Goal: Task Accomplishment & Management: Manage account settings

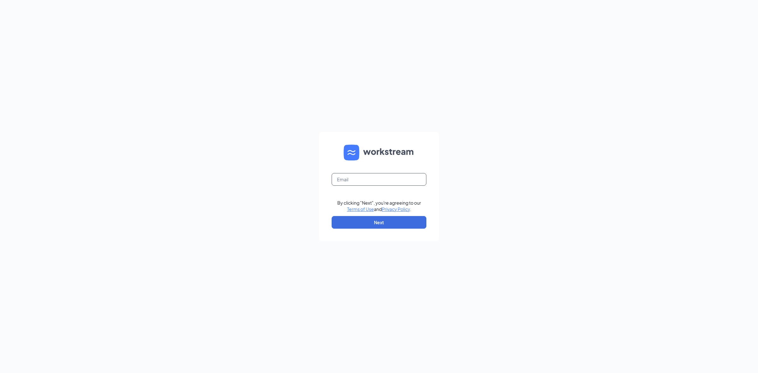
click at [344, 184] on input "text" at bounding box center [379, 179] width 95 height 13
type input "culvers@southslope.net"
click at [396, 220] on button "Next" at bounding box center [379, 222] width 95 height 13
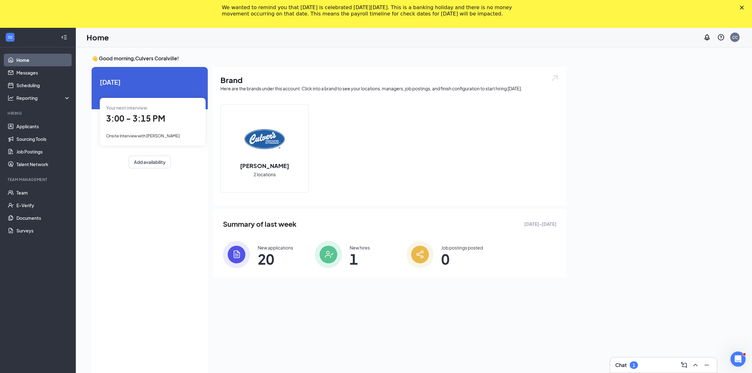
click at [744, 8] on icon "Close" at bounding box center [742, 8] width 4 height 4
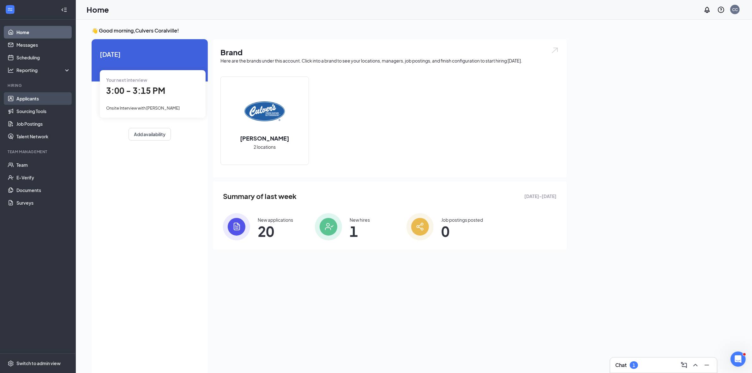
click at [45, 99] on link "Applicants" at bounding box center [43, 98] width 54 height 13
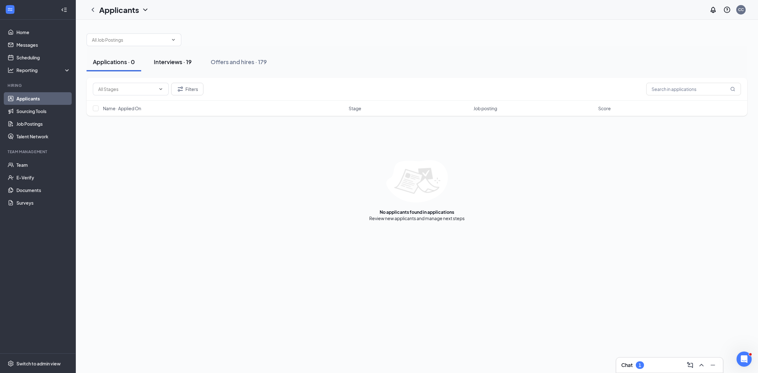
click at [163, 70] on button "Interviews · 19" at bounding box center [173, 61] width 51 height 19
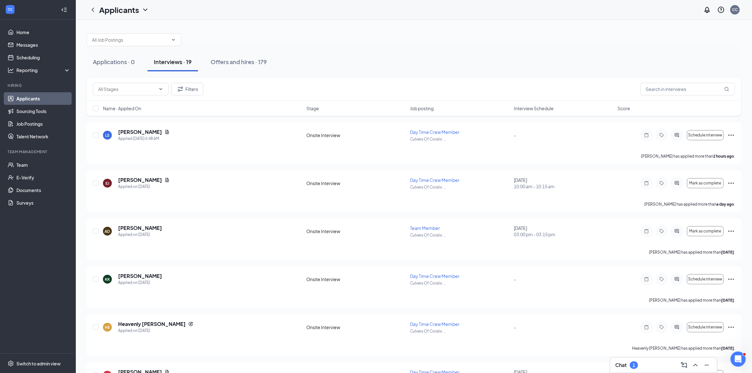
click at [547, 113] on div "Name · Applied On Stage Job posting Interview Schedule Score" at bounding box center [414, 108] width 655 height 15
click at [541, 111] on span "Interview Schedule" at bounding box center [534, 108] width 40 height 6
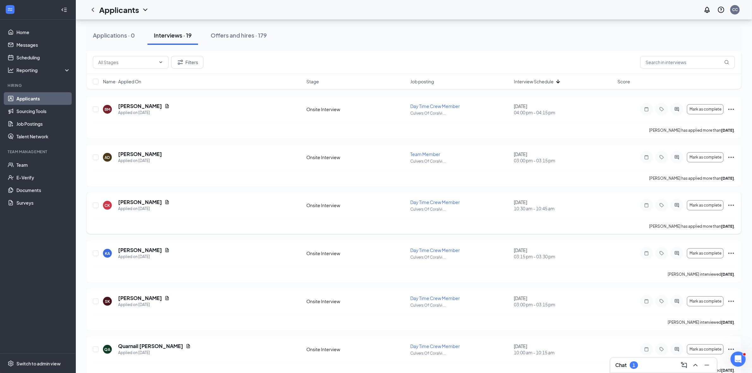
scroll to position [237, 0]
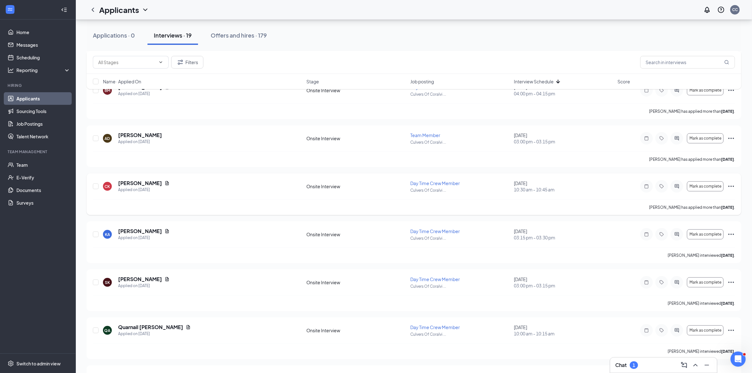
click at [729, 187] on icon "Ellipses" at bounding box center [731, 186] width 6 height 1
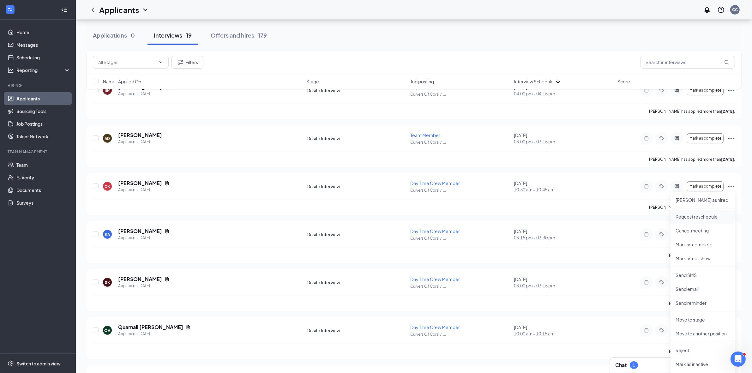
click at [712, 215] on p "Request reschedule" at bounding box center [703, 217] width 54 height 6
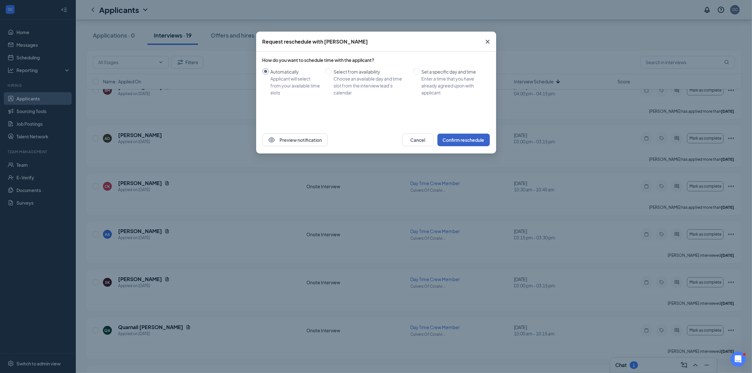
click at [474, 136] on button "Confirm reschedule" at bounding box center [464, 140] width 52 height 13
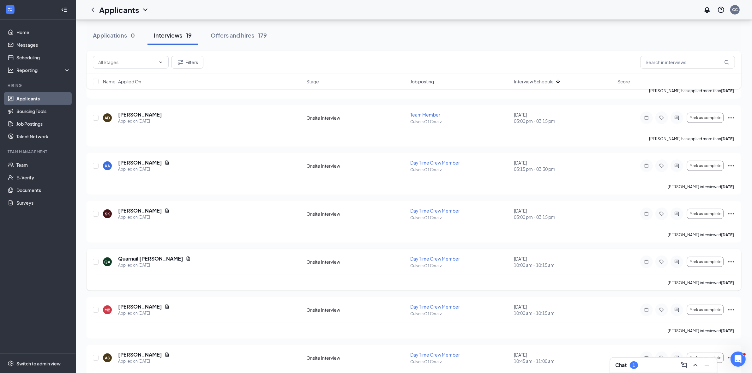
scroll to position [276, 0]
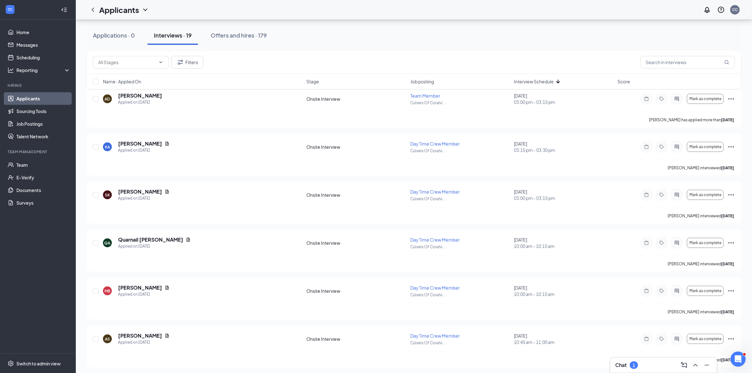
click at [642, 368] on div "Chat 1" at bounding box center [663, 365] width 97 height 10
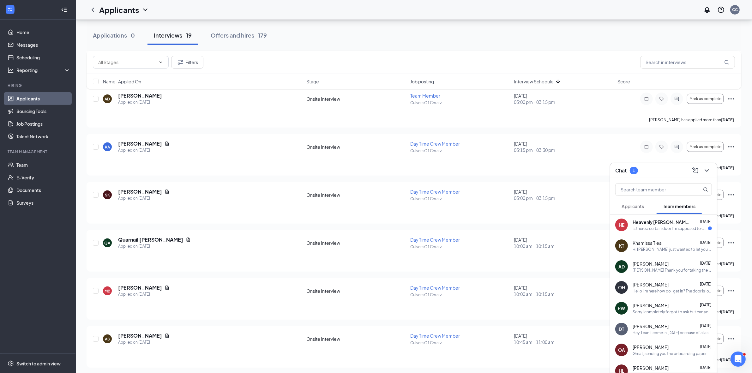
click at [674, 228] on div "Is there a certain door I'm supposed to come in?" at bounding box center [671, 228] width 76 height 5
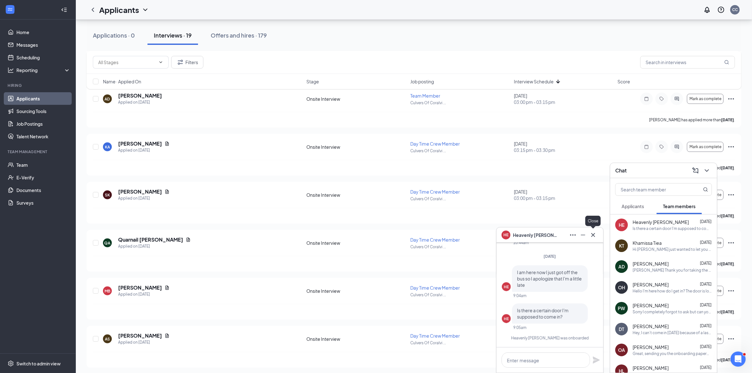
click at [596, 238] on icon "Cross" at bounding box center [593, 235] width 8 height 8
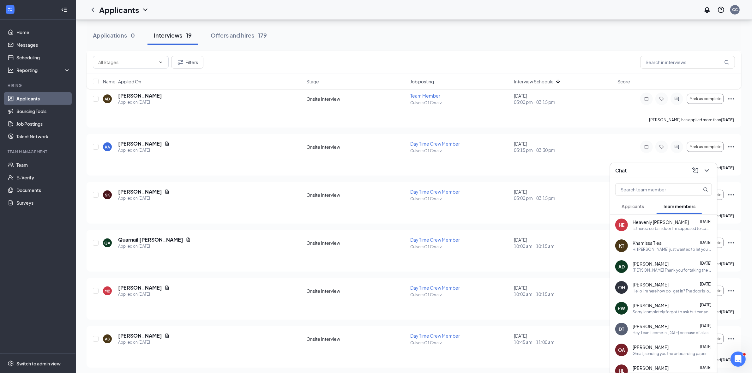
click at [708, 172] on icon "ChevronDown" at bounding box center [707, 171] width 8 height 8
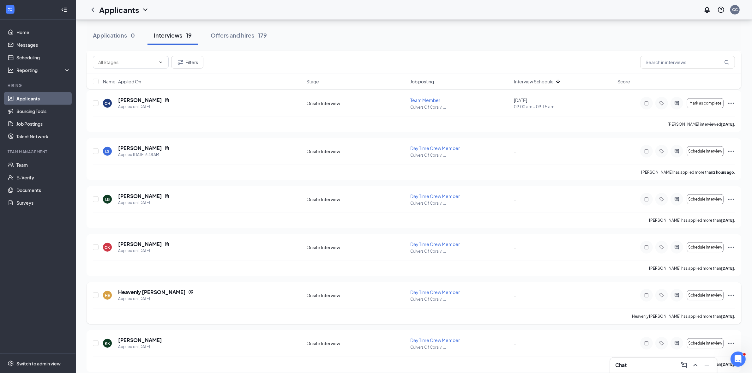
scroll to position [664, 0]
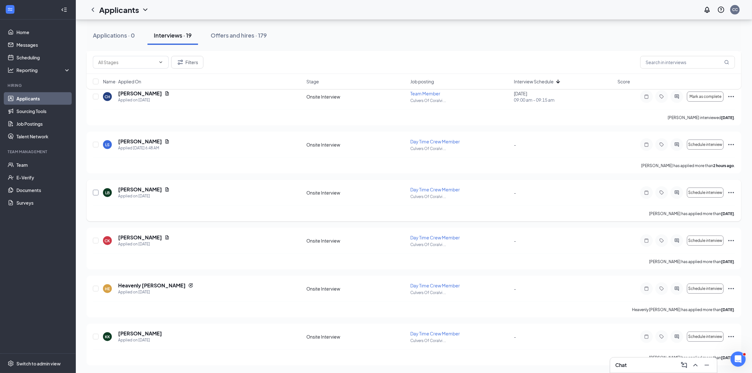
click at [97, 193] on input "checkbox" at bounding box center [96, 193] width 6 height 6
checkbox input "true"
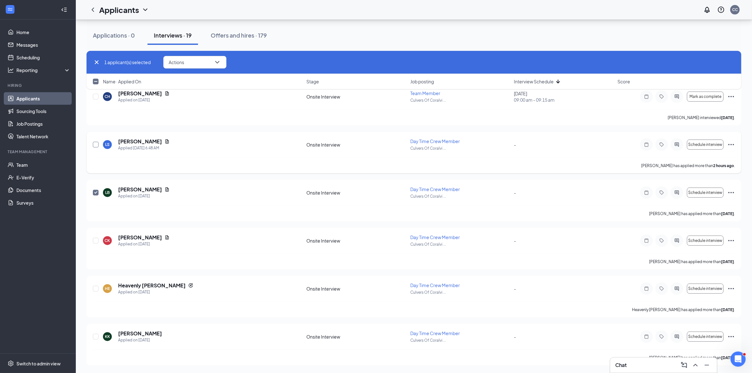
click at [95, 143] on input "checkbox" at bounding box center [96, 145] width 6 height 6
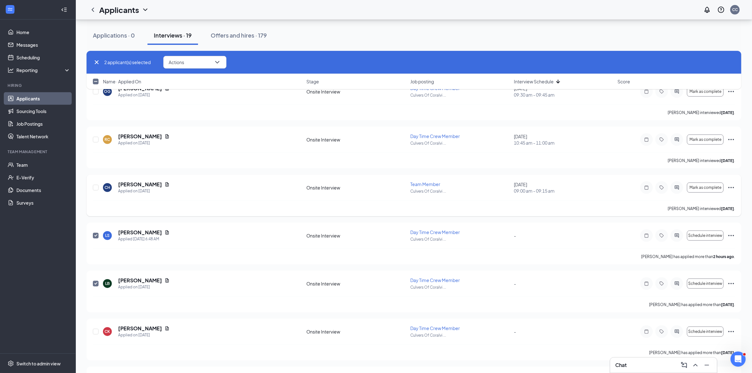
scroll to position [585, 0]
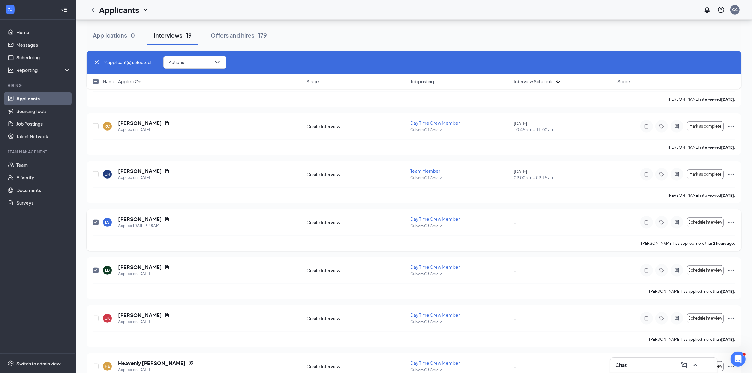
click at [96, 225] on input "checkbox" at bounding box center [96, 223] width 6 height 6
checkbox input "false"
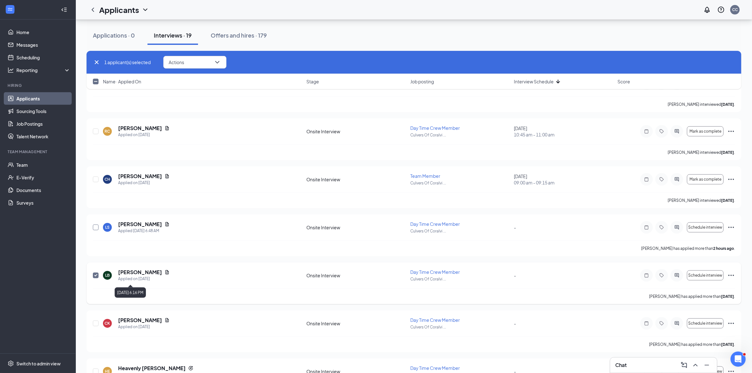
scroll to position [546, 0]
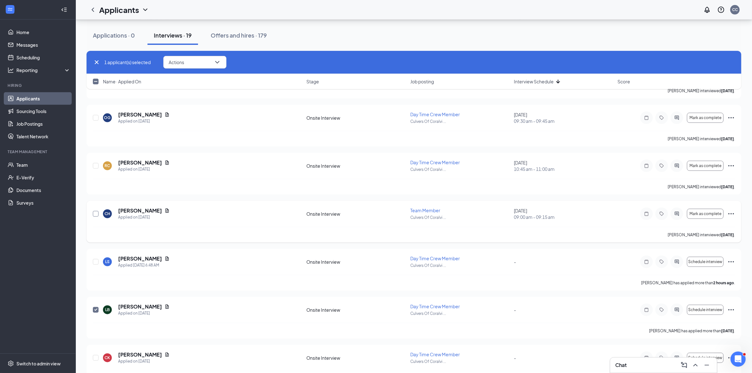
click at [97, 214] on input "checkbox" at bounding box center [96, 214] width 6 height 6
checkbox input "true"
click at [93, 166] on input "checkbox" at bounding box center [96, 166] width 6 height 6
checkbox input "true"
click at [97, 118] on input "checkbox" at bounding box center [96, 118] width 6 height 6
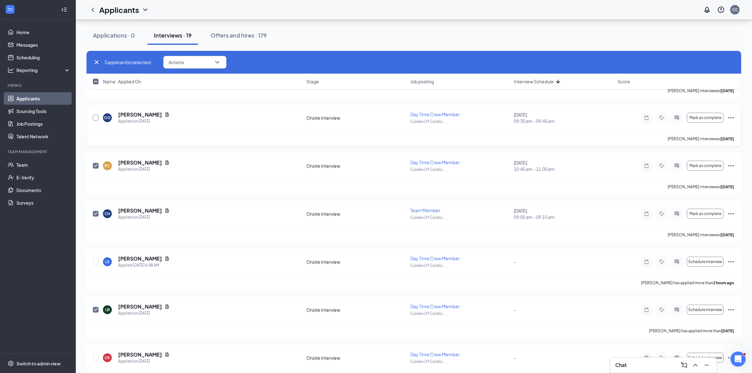
checkbox input "true"
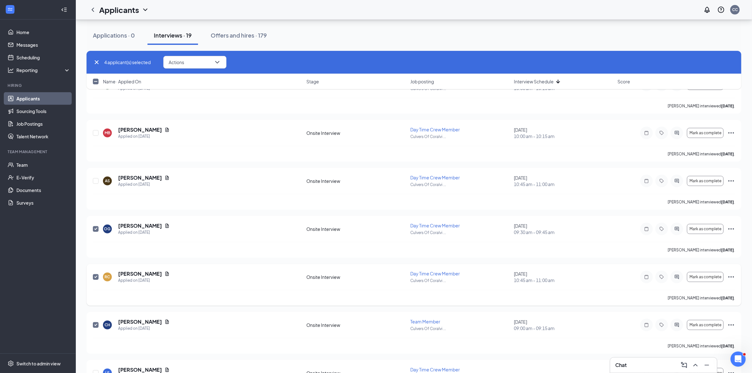
scroll to position [427, 0]
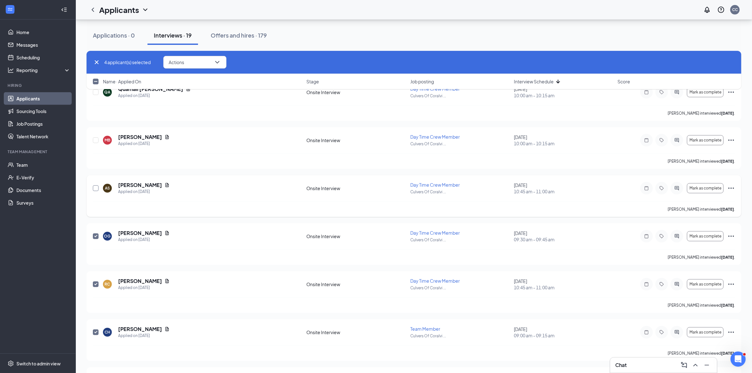
click at [95, 188] on input "checkbox" at bounding box center [96, 188] width 6 height 6
checkbox input "true"
click at [95, 141] on input "checkbox" at bounding box center [96, 140] width 6 height 6
checkbox input "true"
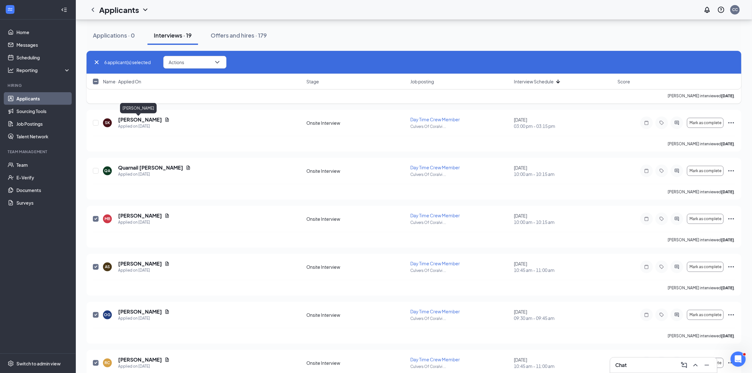
scroll to position [309, 0]
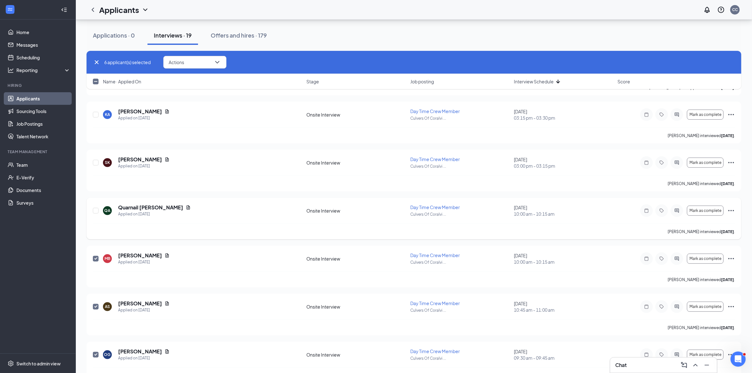
click at [95, 215] on div at bounding box center [96, 210] width 6 height 13
click at [95, 212] on input "checkbox" at bounding box center [96, 211] width 6 height 6
checkbox input "true"
click at [95, 160] on input "checkbox" at bounding box center [96, 163] width 6 height 6
checkbox input "true"
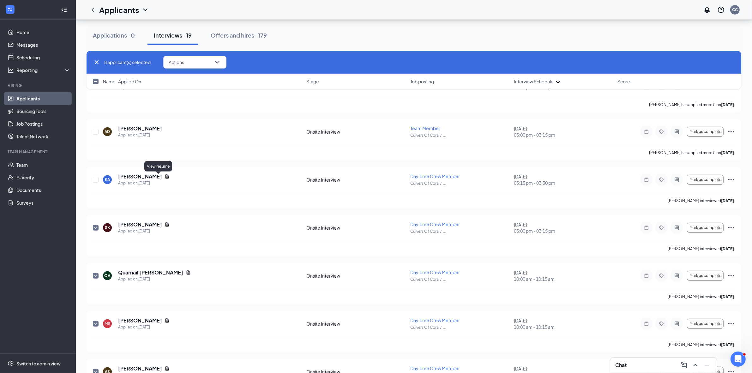
scroll to position [230, 0]
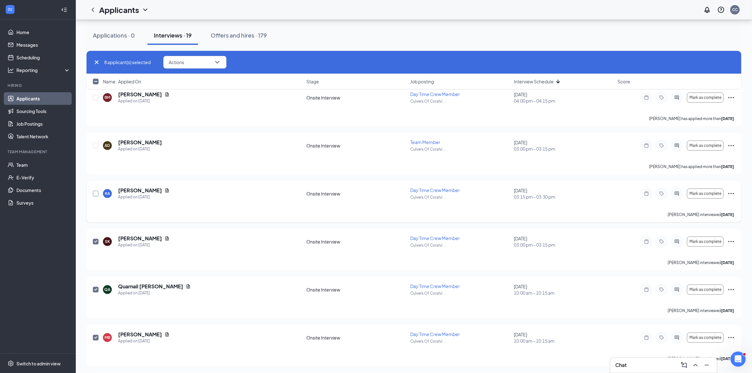
click at [94, 193] on input "checkbox" at bounding box center [96, 194] width 6 height 6
drag, startPoint x: 202, startPoint y: 56, endPoint x: 206, endPoint y: 65, distance: 10.5
click at [202, 56] on button "Actions" at bounding box center [194, 62] width 63 height 13
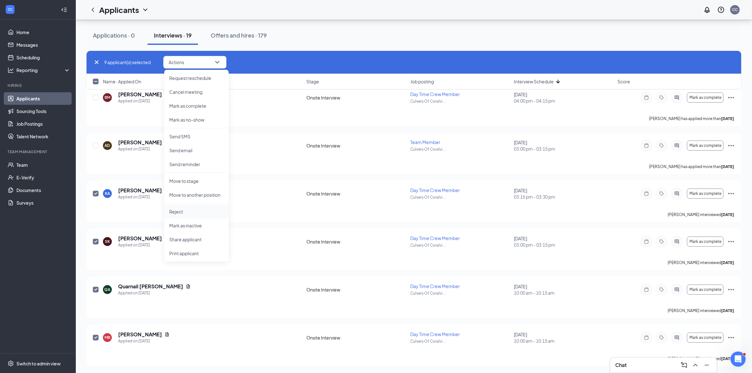
click at [191, 207] on li "Reject" at bounding box center [196, 212] width 64 height 14
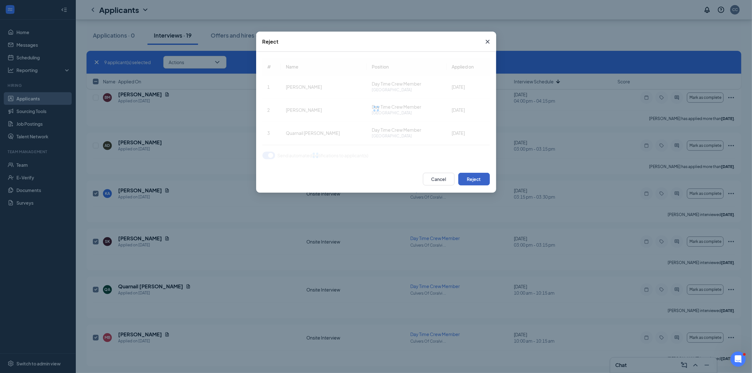
click at [476, 178] on button "Reject" at bounding box center [474, 179] width 32 height 13
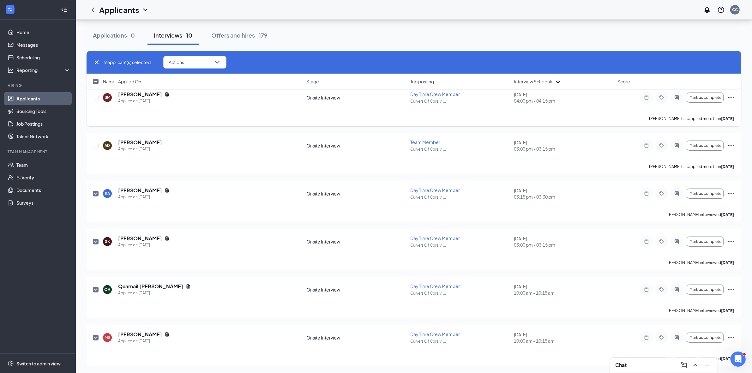
checkbox input "false"
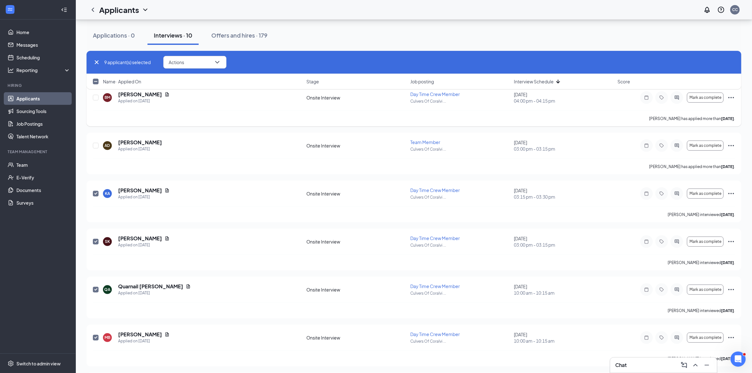
checkbox input "false"
click at [96, 63] on icon "Cross" at bounding box center [97, 62] width 4 height 4
